Goal: Communication & Community: Answer question/provide support

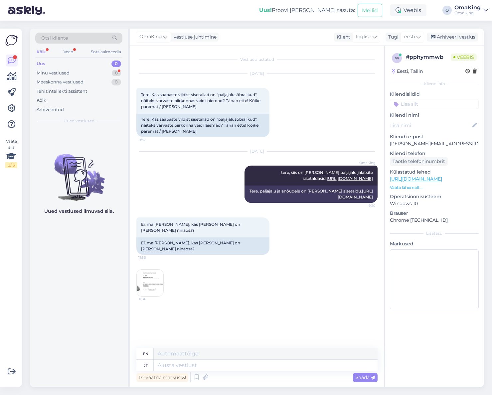
click at [155, 287] on img at bounding box center [150, 283] width 27 height 27
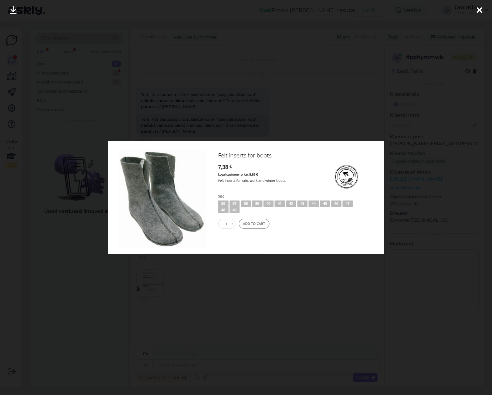
click at [480, 11] on icon at bounding box center [478, 10] width 5 height 9
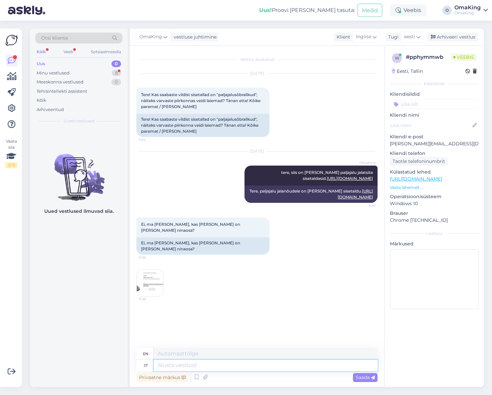
click at [167, 366] on textarea at bounding box center [266, 365] width 224 height 11
type textarea "Need on tavalised, ei ole laiema ninaosaga"
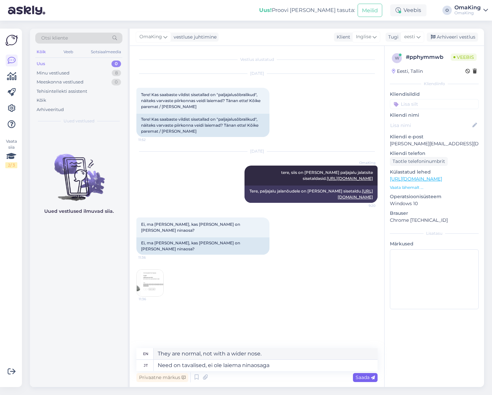
click at [362, 374] on font "Saada" at bounding box center [362, 377] width 14 height 6
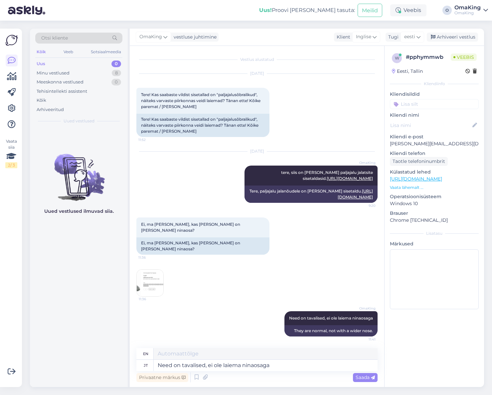
scroll to position [2, 0]
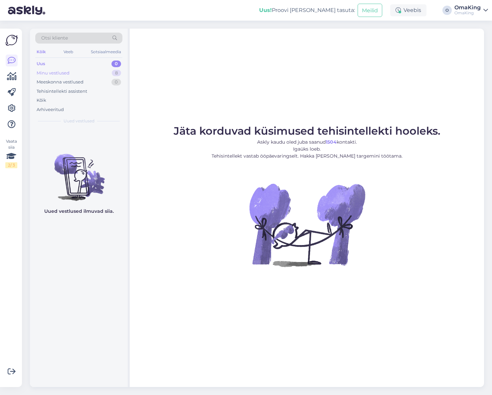
click at [57, 71] on font "Minu vestlused" at bounding box center [53, 72] width 33 height 5
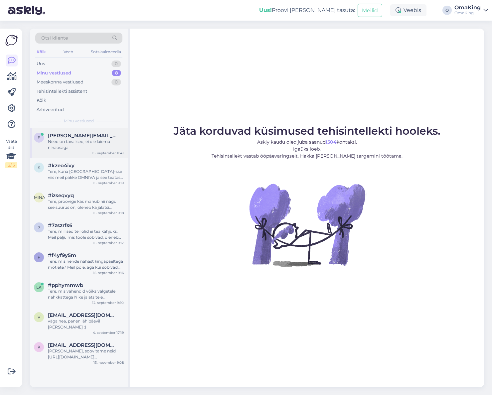
click at [59, 145] on font "Need on tavalised, ei ole laiema ninaosaga" at bounding box center [79, 144] width 62 height 11
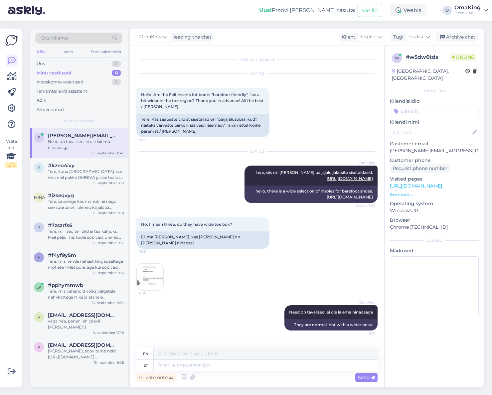
scroll to position [2, 0]
